Goal: Task Accomplishment & Management: Complete application form

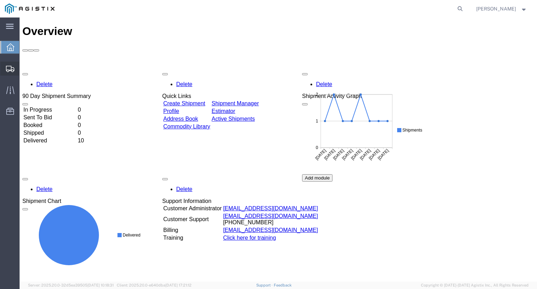
click at [24, 70] on span "Shipments" at bounding box center [21, 69] width 5 height 14
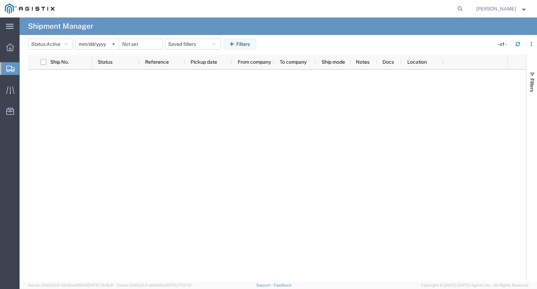
click at [0, 0] on span "Create Shipment" at bounding box center [0, 0] width 0 height 0
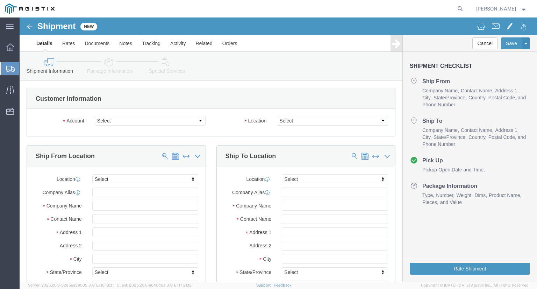
select select
click select "Select MetaFLO Technologies PG&E"
select select "9596"
click select "Select MetaFLO Technologies PG&E"
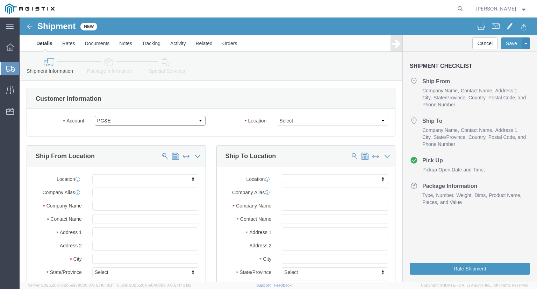
select select
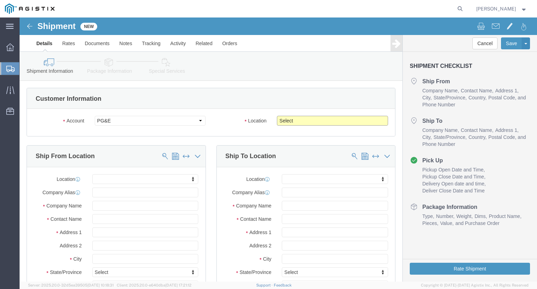
drag, startPoint x: 272, startPoint y: 101, endPoint x: 272, endPoint y: 107, distance: 5.6
click select "Select All Others [GEOGRAPHIC_DATA] [GEOGRAPHIC_DATA] [GEOGRAPHIC_DATA] [GEOGRA…"
select select "23082"
click select "Select All Others [GEOGRAPHIC_DATA] [GEOGRAPHIC_DATA] [GEOGRAPHIC_DATA] [GEOGRA…"
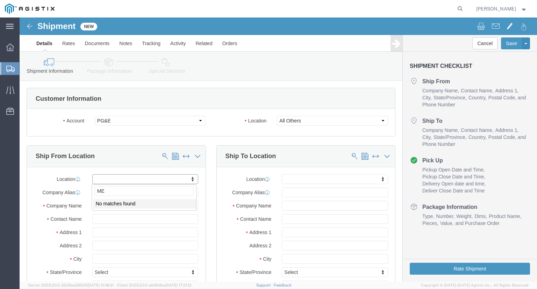
type input "M"
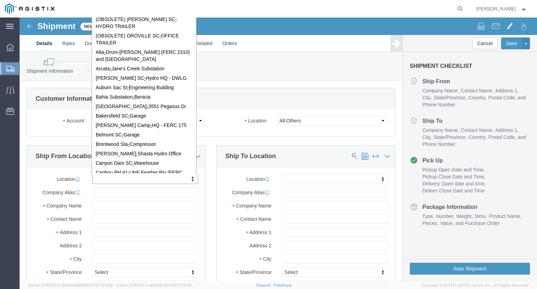
type input "-"
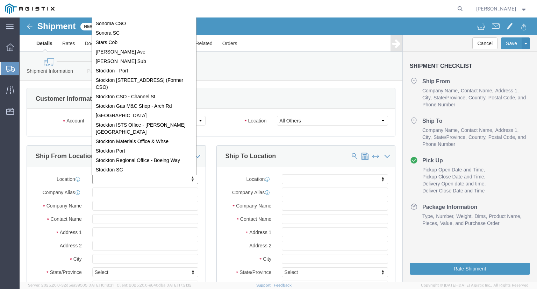
scroll to position [4376, 0]
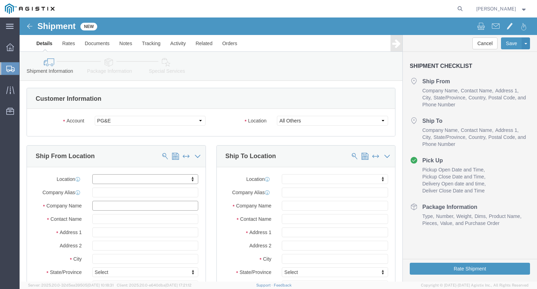
click input "text"
type input "METAF"
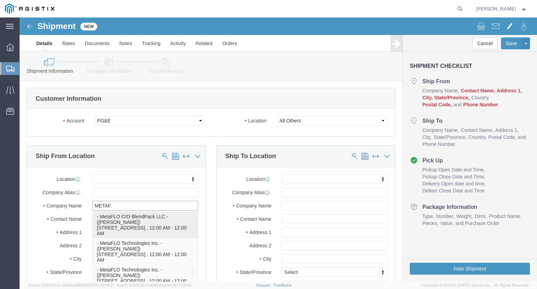
click p "- MetaFLO C/O BlendPack LLC - ([PERSON_NAME]) [STREET_ADDRESS] , 12:00 AM - 12:…"
select select "[GEOGRAPHIC_DATA]"
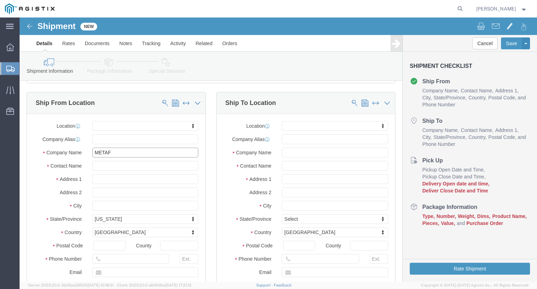
scroll to position [70, 0]
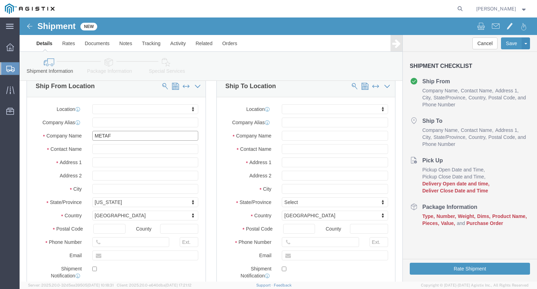
type input "MetaFLO C/O BlendPack LLC"
click input "text"
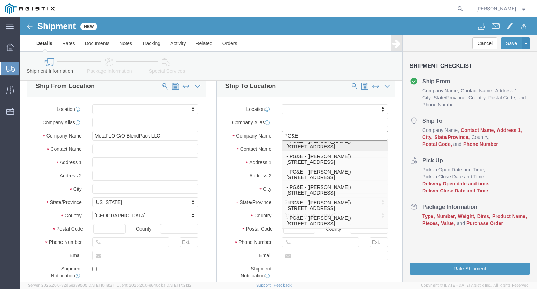
scroll to position [280, 0]
type input "PG&E"
click p "- PG&E - ([PERSON_NAME]) [STREET_ADDRESS]"
select select "CA"
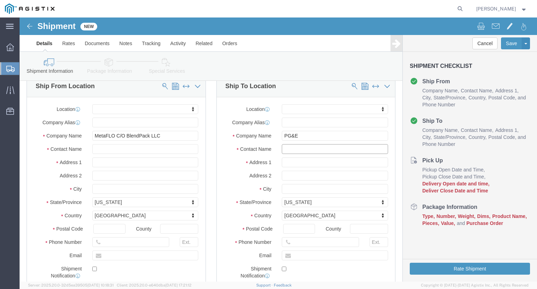
drag, startPoint x: 264, startPoint y: 129, endPoint x: 271, endPoint y: 140, distance: 12.2
click div "Contact Name"
paste input "[PERSON_NAME]"
type input "[PERSON_NAME]"
drag, startPoint x: 305, startPoint y: 224, endPoint x: 322, endPoint y: 234, distance: 20.4
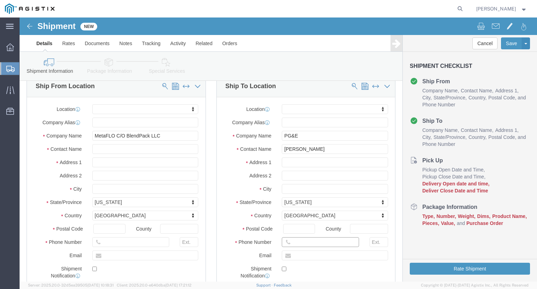
click input "text"
paste input "[PHONE_NUMBER]"
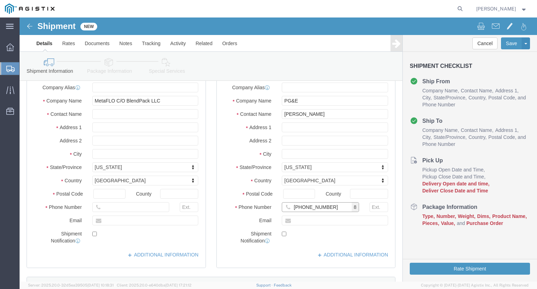
type input "[PHONE_NUMBER]"
click input "text"
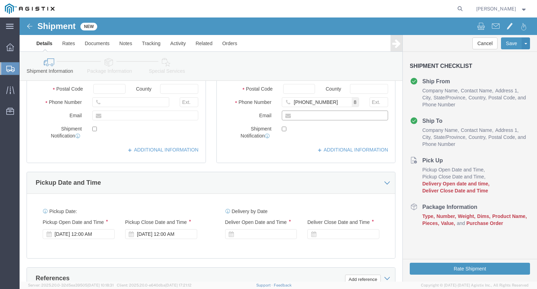
scroll to position [245, 0]
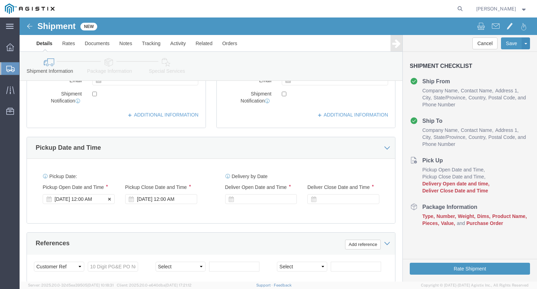
click div "[DATE] 12:00 AM"
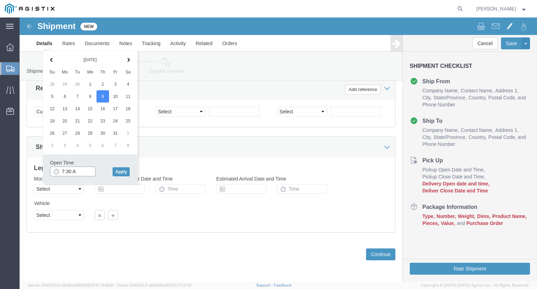
type input "7:30 AM"
click button "Apply"
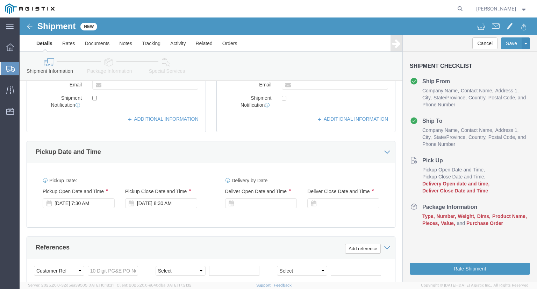
scroll to position [225, 0]
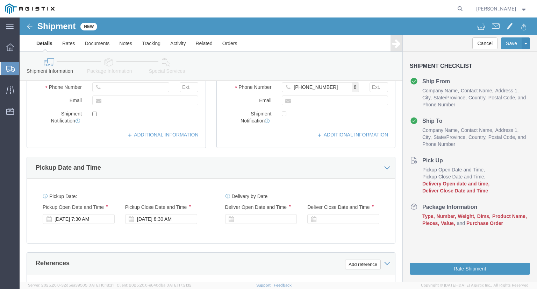
click div
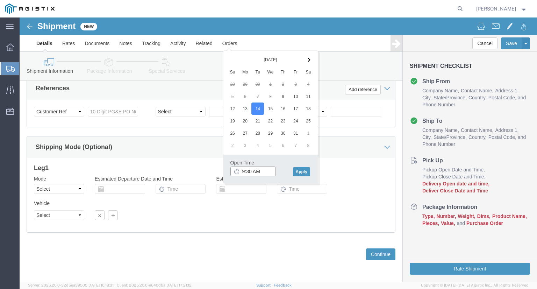
click input "9:30 AM"
type input "8:00 AM"
click button "Apply"
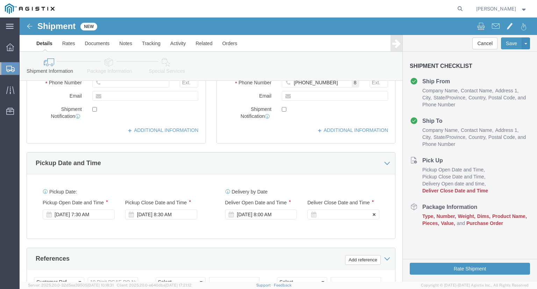
scroll to position [225, 0]
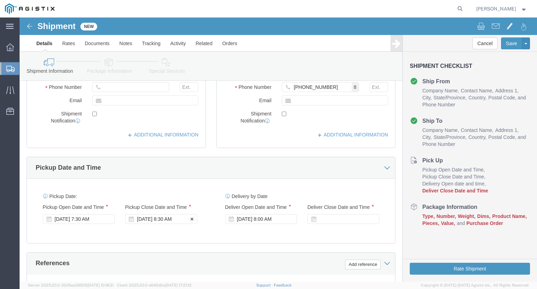
click div "[DATE] 8:30 AM"
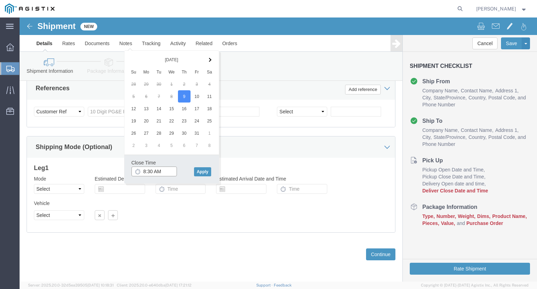
click input "8:30 AM"
click input "3:30 AM"
type input "3:30 PM"
click button "Apply"
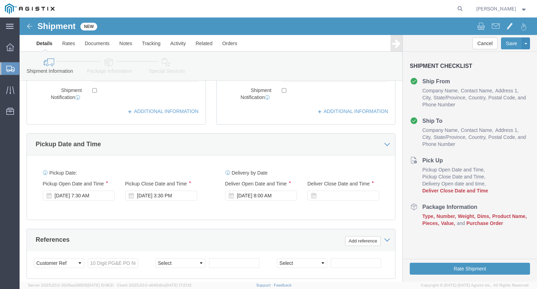
scroll to position [260, 0]
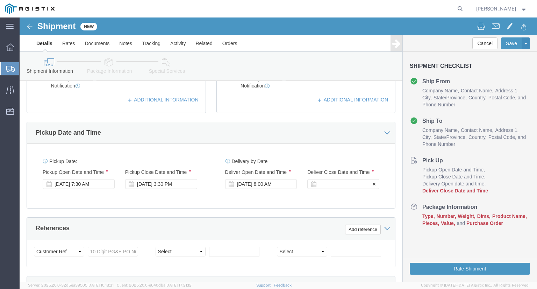
click div
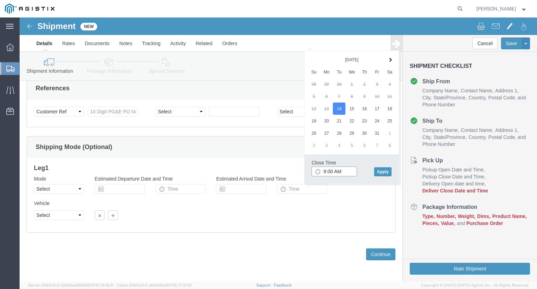
click input "9:00 AM"
click input "4:00 AM"
type input "4:00 PM"
click button "Apply"
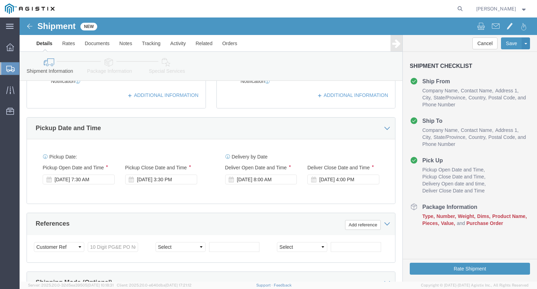
scroll to position [295, 0]
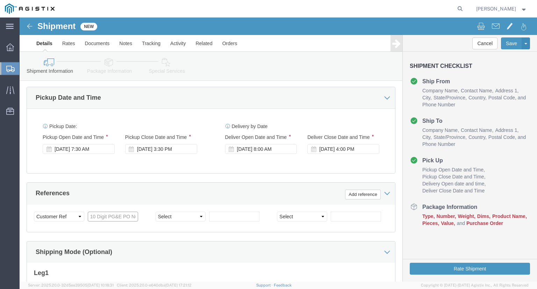
click input "text"
paste input "2701255772"
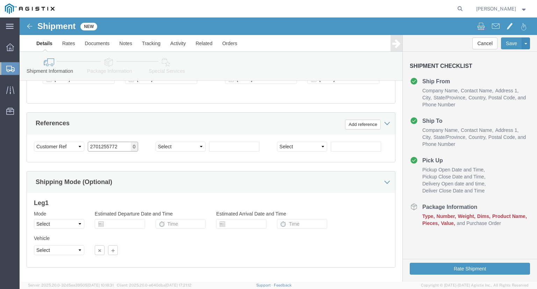
scroll to position [400, 0]
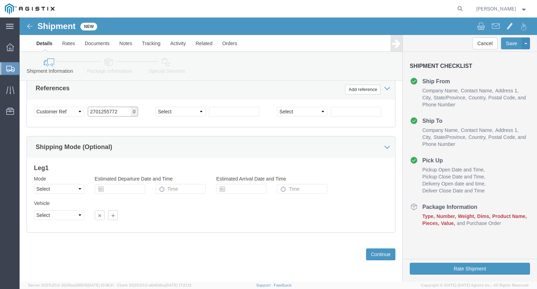
type input "2701255772"
click select "Select Air Less than Truckload Multi-Leg Ocean Freight Rail Small Parcel Truckl…"
select select "TL"
click select "Select Air Less than Truckload Multi-Leg Ocean Freight Rail Small Parcel Truckl…"
click select "Select 1-Ton (PSS) 10 Wheel 10 Yard Dump Truck 20 Yard Dump Truck Bobtail Botto…"
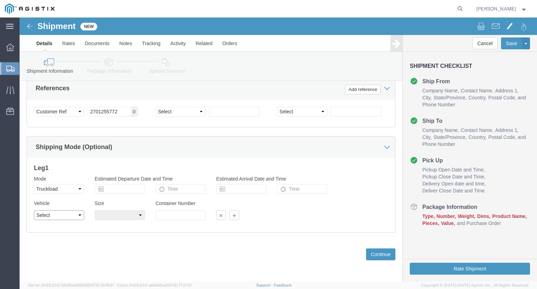
select select "FLBD"
click select "Select 1-Ton (PSS) 10 Wheel 10 Yard Dump Truck 20 Yard Dump Truck Bobtail Botto…"
click select "Select 35 Feet 20 Feet 28 Feet 53 Feet 40 Feet 48 Feet"
select select "53FT"
click select "Select 35 Feet 20 Feet 28 Feet 53 Feet 40 Feet 48 Feet"
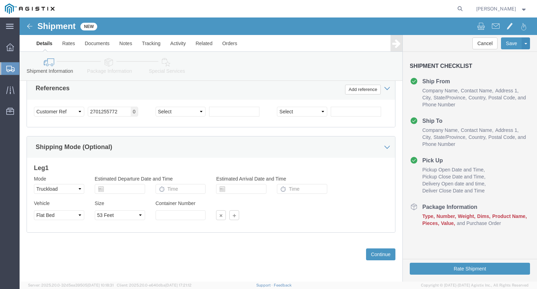
click div "Leg 1 Mode Select Air Less than Truckload Multi-Leg Ocean Freight Rail Small Pa…"
click button "Continue"
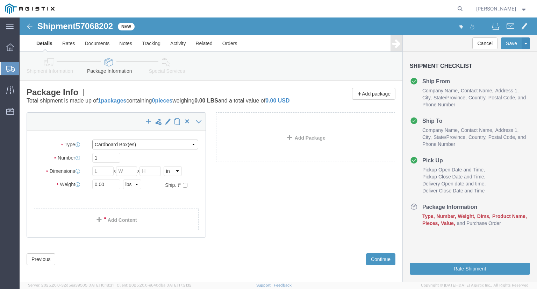
click select "Select Bulk Bundle(s) Cardboard Box(es) Carton(s) Crate(s) Drum(s) (Fiberboard)…"
select select "PSNS"
click select "Select Bulk Bundle(s) Cardboard Box(es) Carton(s) Crate(s) Drum(s) (Fiberboard)…"
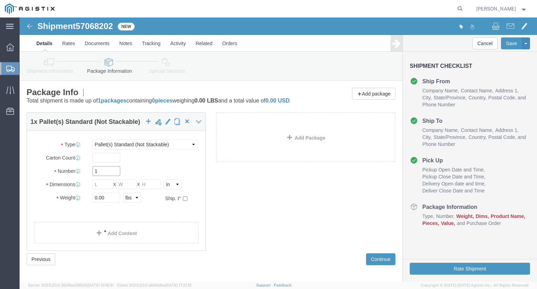
click input "1"
type input "880"
click input "text"
type input "48"
type input "40"
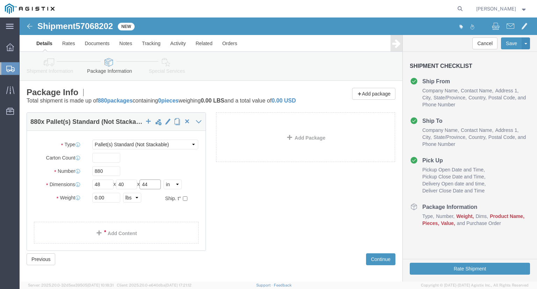
type input "44"
type input "46200"
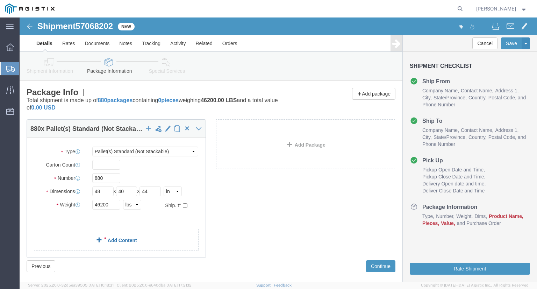
click link "Add Content"
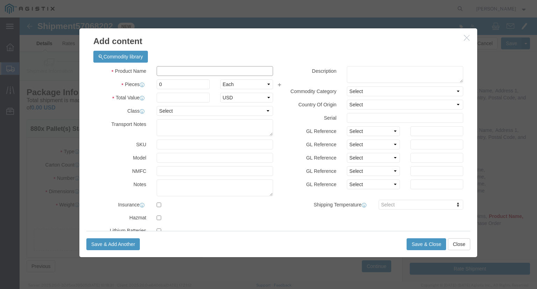
click input "text"
type input "MF00"
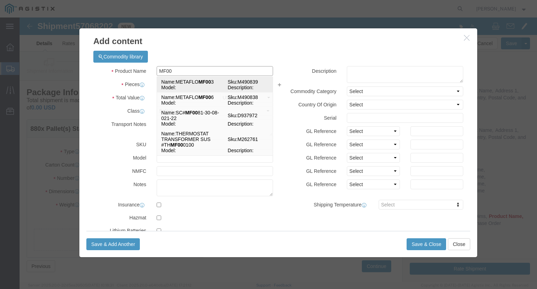
click td "Model:"
select select
select select "USD"
type input "METAFLO MF003"
type input "M490839"
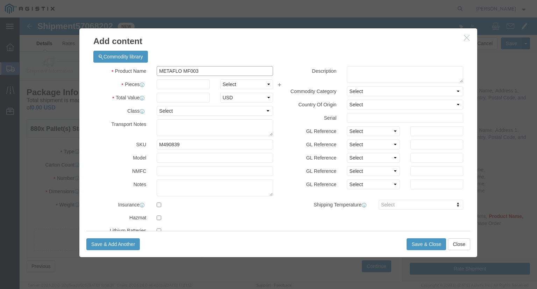
type input "METAFLO MF003"
drag, startPoint x: 152, startPoint y: 68, endPoint x: 155, endPoint y: 71, distance: 4.5
click input "text"
type input "880"
click select "Select Bag Barrels 100Board Feet Bottle Box Blister Pack Carats Can Capsule Car…"
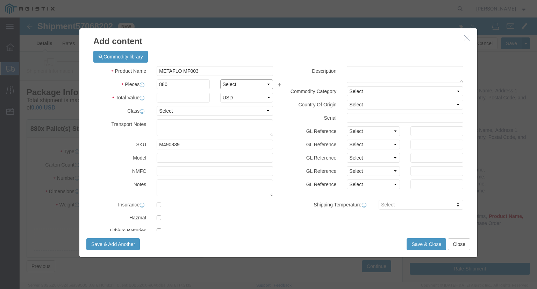
select select "BAG"
click select "Select Bag Barrels 100Board Feet Bottle Box Blister Pack Carats Can Capsule Car…"
click input "text"
type input "58520"
click input "M490839"
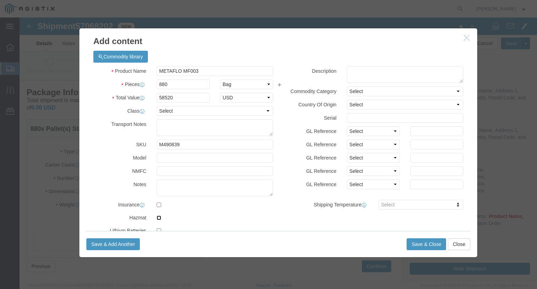
click input "checkbox"
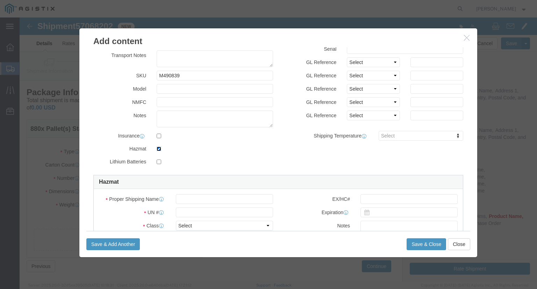
scroll to position [70, 0]
click input "checkbox"
checkbox input "false"
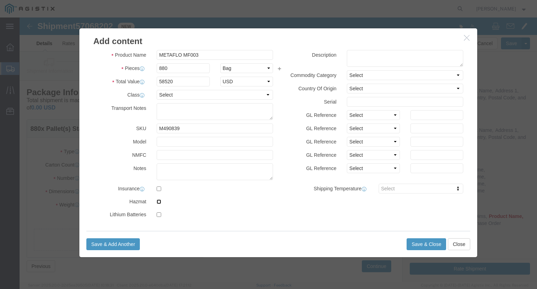
scroll to position [16, 0]
click button "Save & Close"
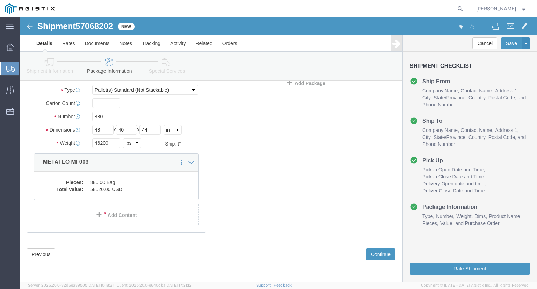
scroll to position [62, 0]
click button "Continue"
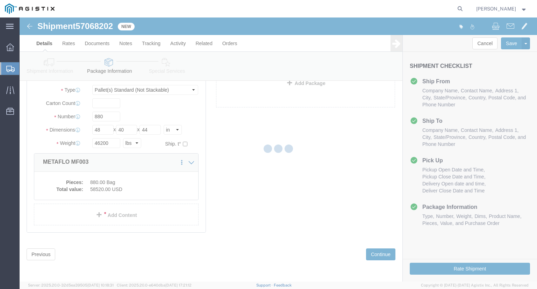
select select
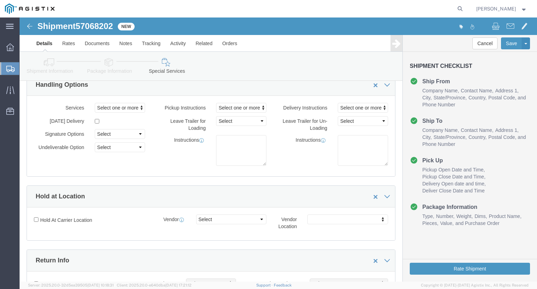
scroll to position [0, 0]
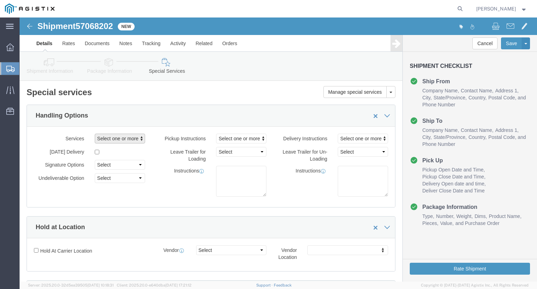
click span "Select one or more"
type input "TAR"
click span "Tarp Required"
select select "VEHICLE_TARP_REQUIRED_FLAG"
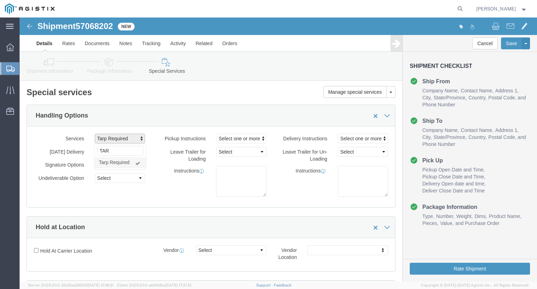
click div "Services Tarp Required 10 [PERSON_NAME] 12 ton Crane (25,000 lb cap) 3 Axle Tra…"
click textarea
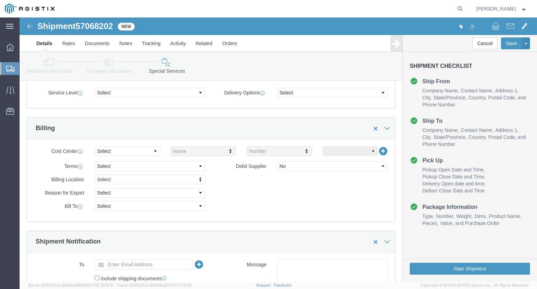
scroll to position [385, 0]
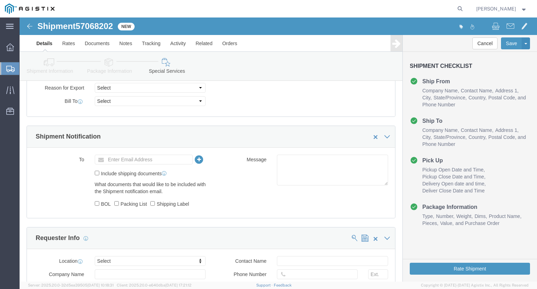
type textarea "Please contact the consignee before delivery"
click input "text"
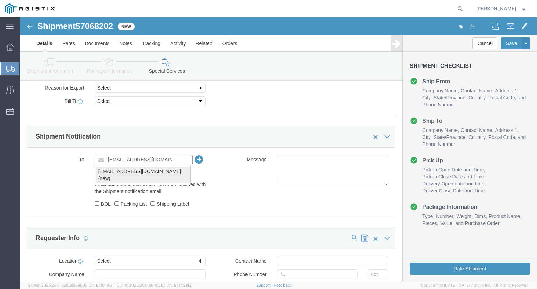
type input "[EMAIL_ADDRESS][DOMAIN_NAME]"
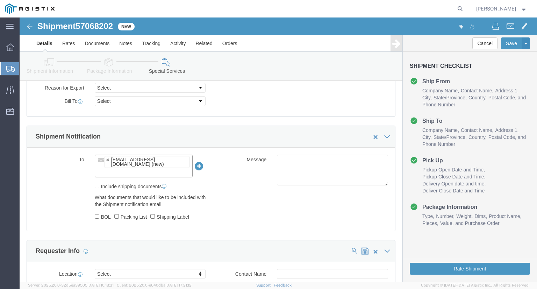
click label "BOL"
click input "BOL"
checkbox input "true"
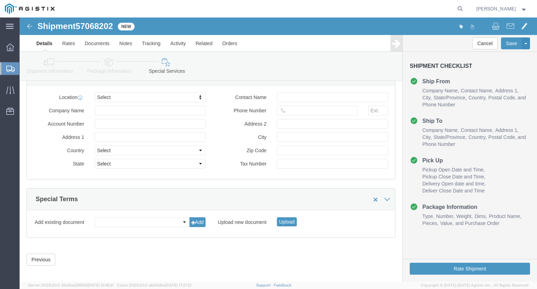
scroll to position [700, 0]
click button "Rate Shipment"
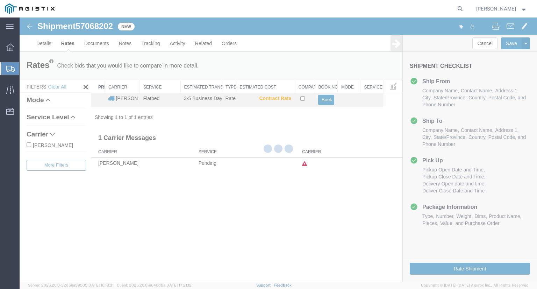
scroll to position [0, 0]
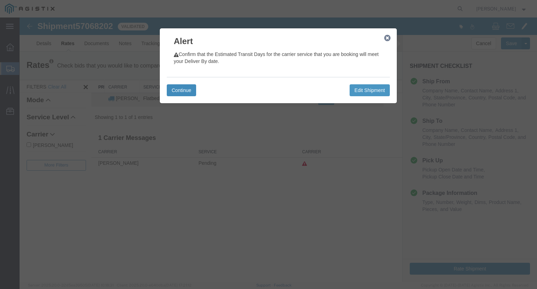
click at [180, 91] on button "Continue" at bounding box center [181, 90] width 29 height 12
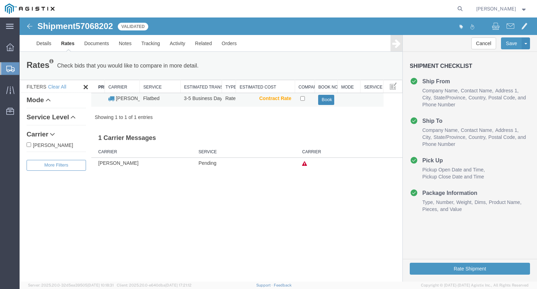
click at [324, 101] on button "Book" at bounding box center [326, 100] width 16 height 10
